Goal: Navigation & Orientation: Find specific page/section

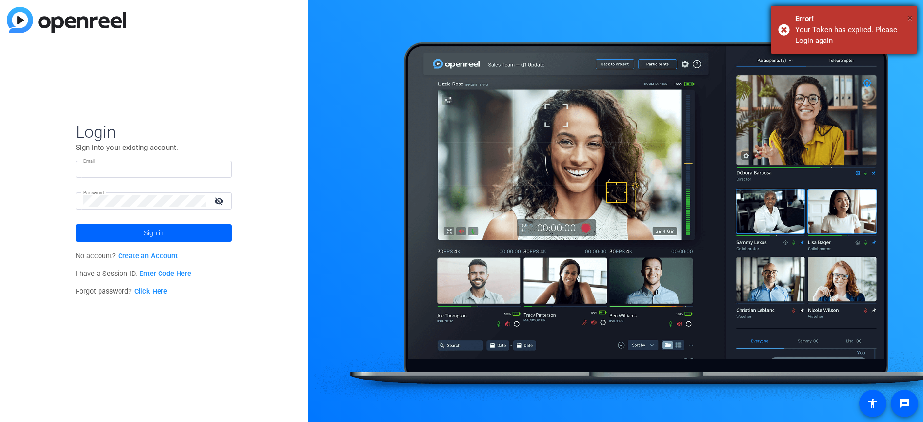
type input "[EMAIL_ADDRESS][DOMAIN_NAME]"
click at [910, 19] on span "×" at bounding box center [910, 18] width 5 height 12
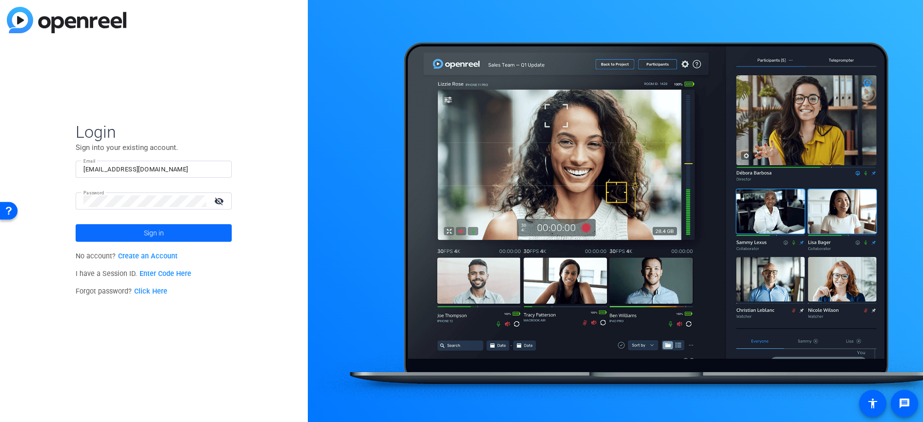
click at [175, 235] on span at bounding box center [154, 232] width 156 height 23
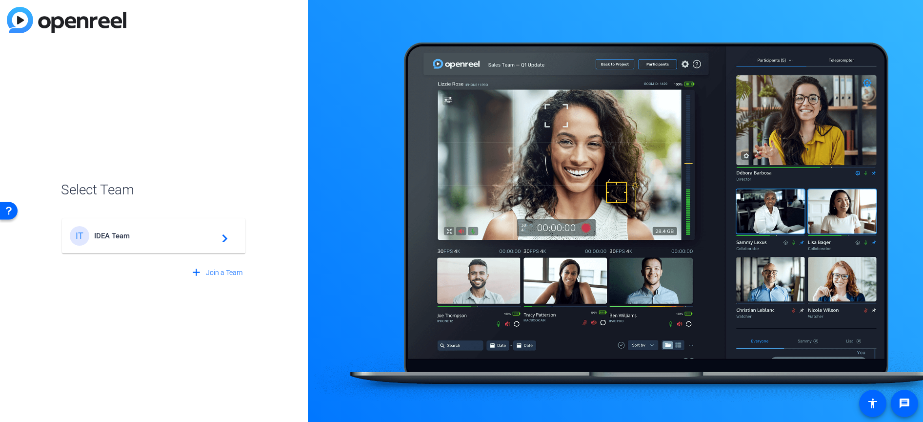
click at [138, 233] on span "IDEA Team" at bounding box center [155, 235] width 122 height 9
